Goal: Task Accomplishment & Management: Manage account settings

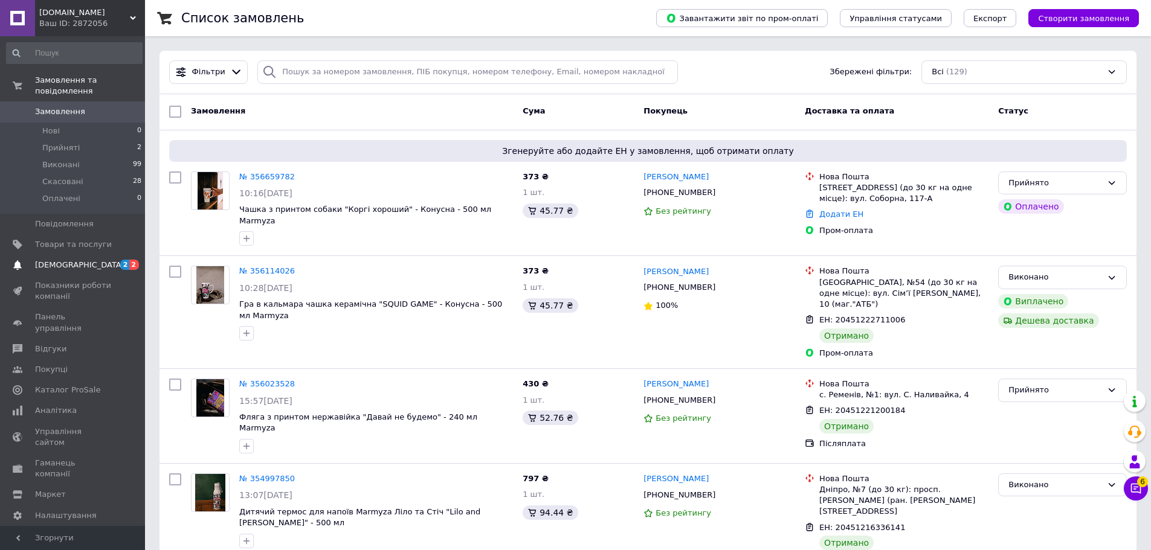
click at [98, 260] on span "[DEMOGRAPHIC_DATA]" at bounding box center [73, 265] width 77 height 11
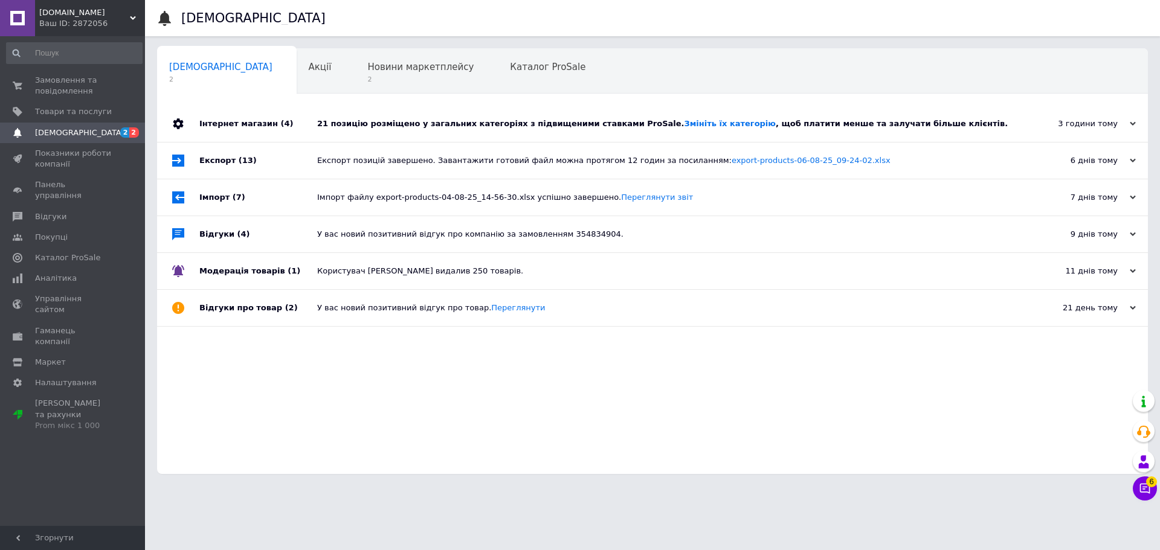
click at [255, 120] on div "Інтернет магазин (4)" at bounding box center [258, 124] width 118 height 36
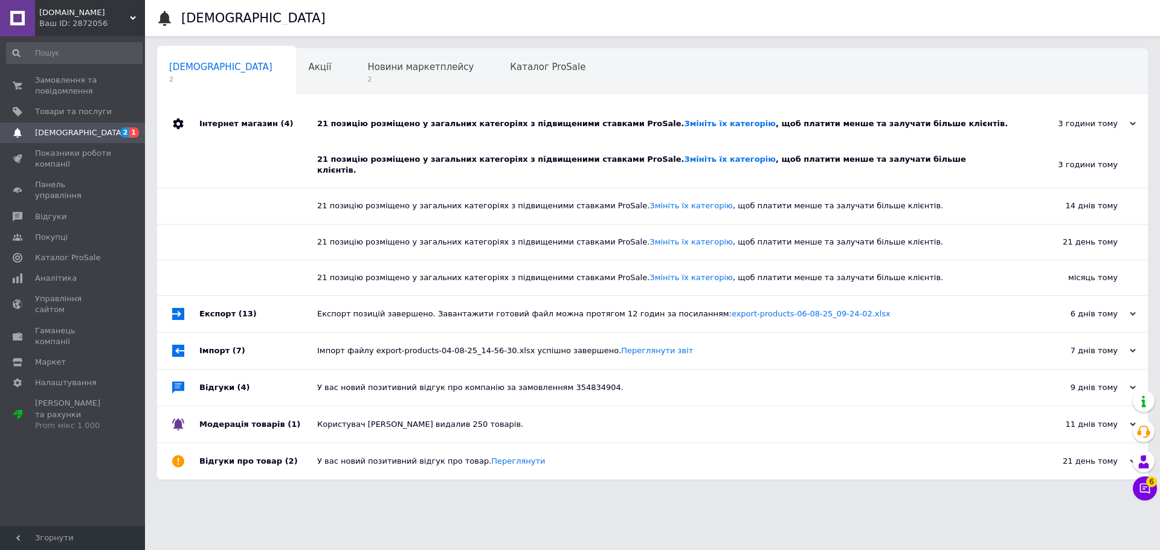
click at [582, 162] on div "21 позицію розміщено у загальних категоріях з підвищеними ставками ProSale. Змі…" at bounding box center [657, 165] width 680 height 22
click at [68, 85] on span "Замовлення та повідомлення" at bounding box center [73, 86] width 77 height 22
